Goal: Information Seeking & Learning: Learn about a topic

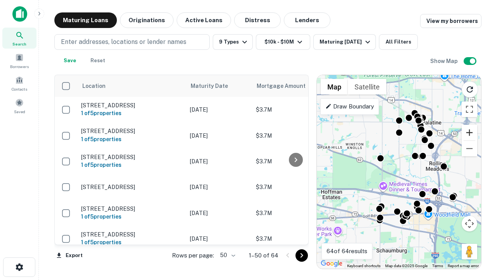
click at [469, 132] on button "Zoom in" at bounding box center [470, 133] width 16 height 16
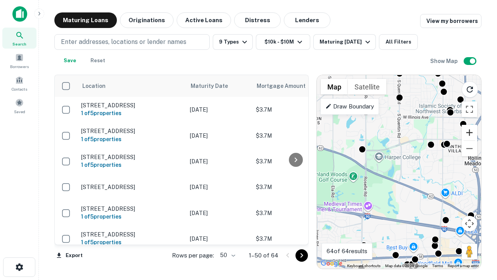
click at [469, 132] on button "Zoom in" at bounding box center [470, 133] width 16 height 16
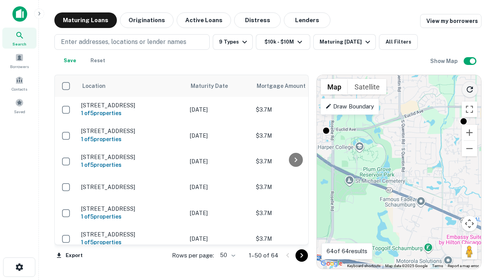
click at [470, 88] on icon "Reload search area" at bounding box center [469, 89] width 9 height 9
